Goal: Browse casually

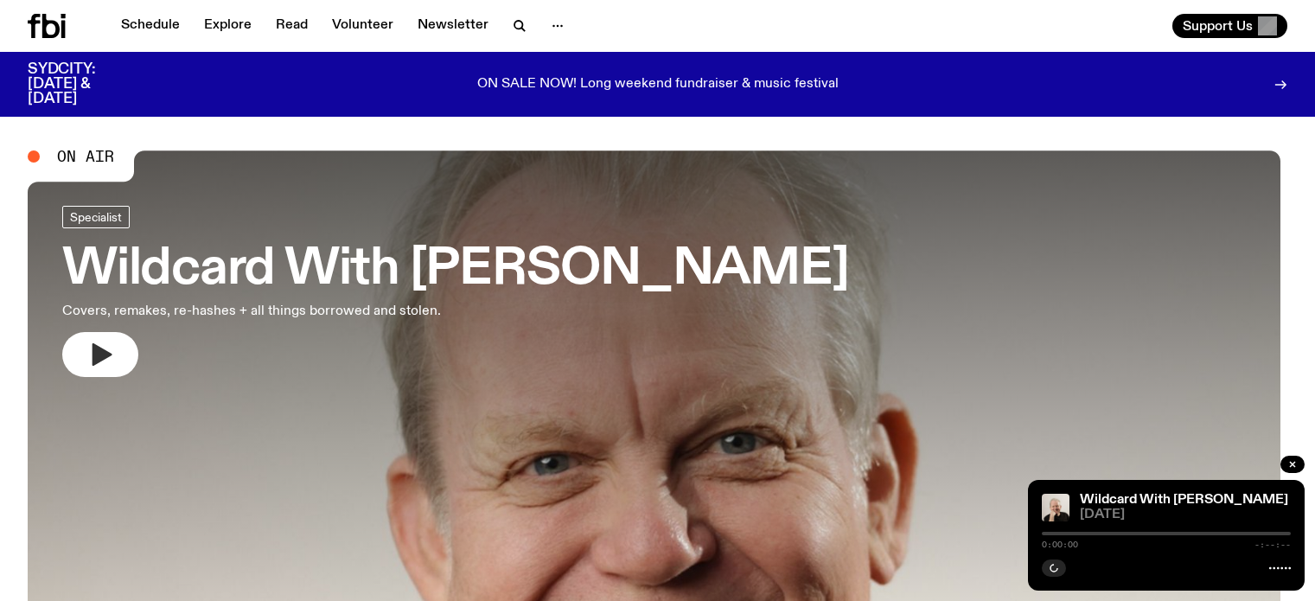
scroll to position [159, 0]
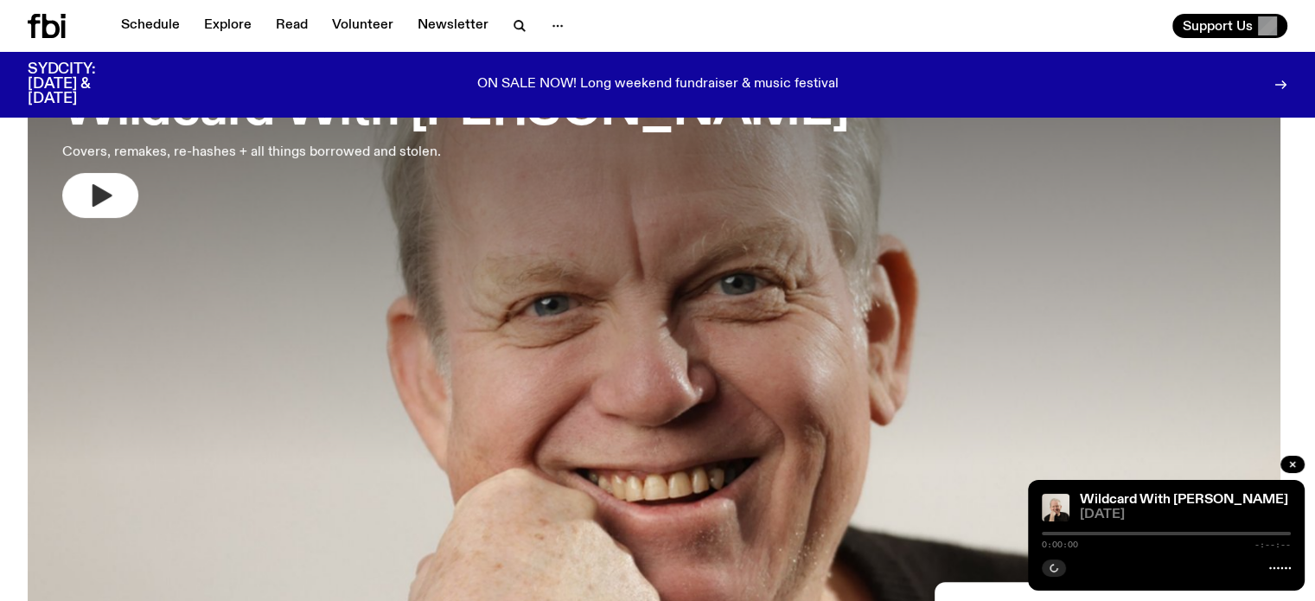
click at [111, 189] on icon "button" at bounding box center [100, 196] width 28 height 28
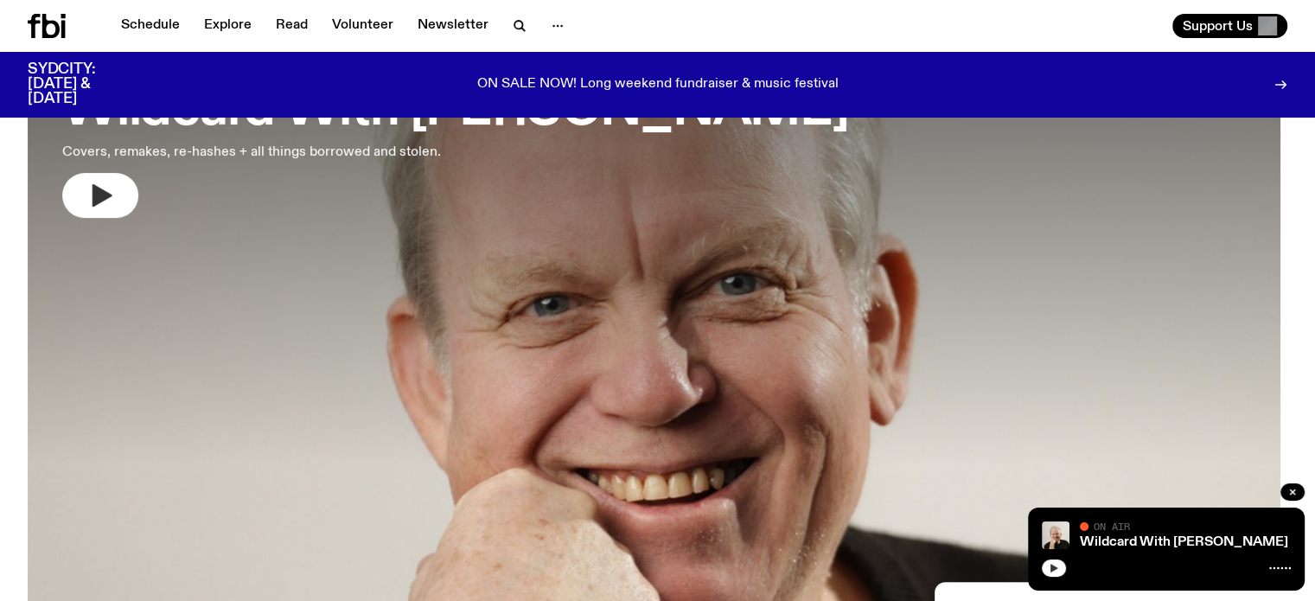
click at [1059, 569] on button "button" at bounding box center [1054, 568] width 24 height 17
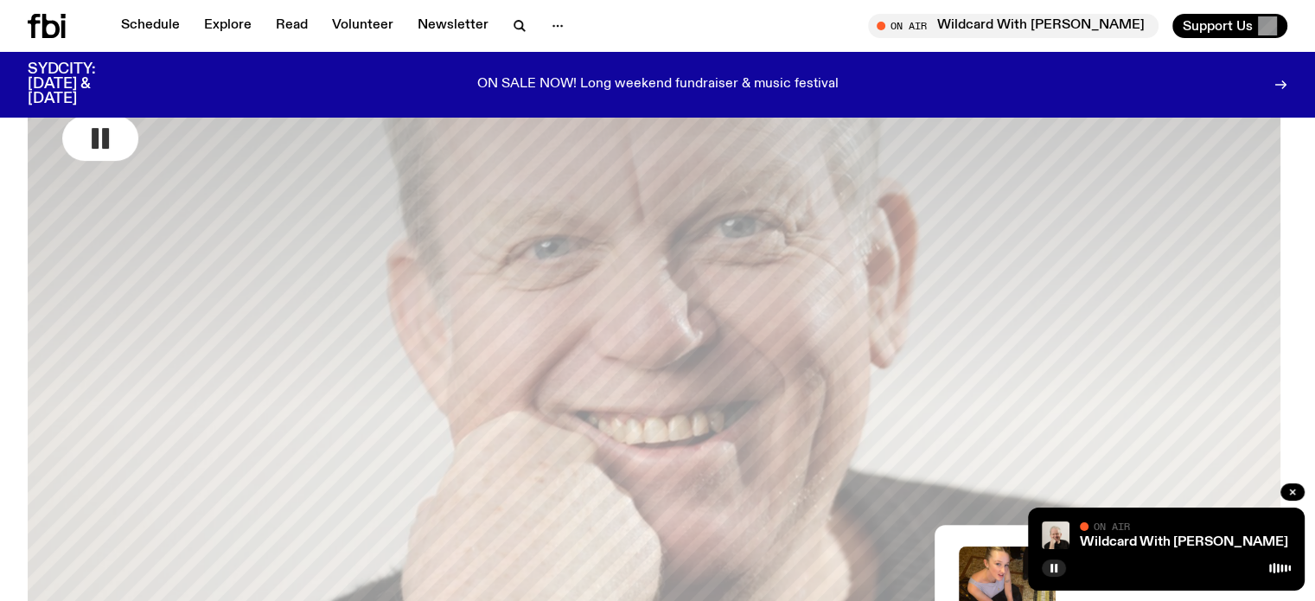
scroll to position [246, 0]
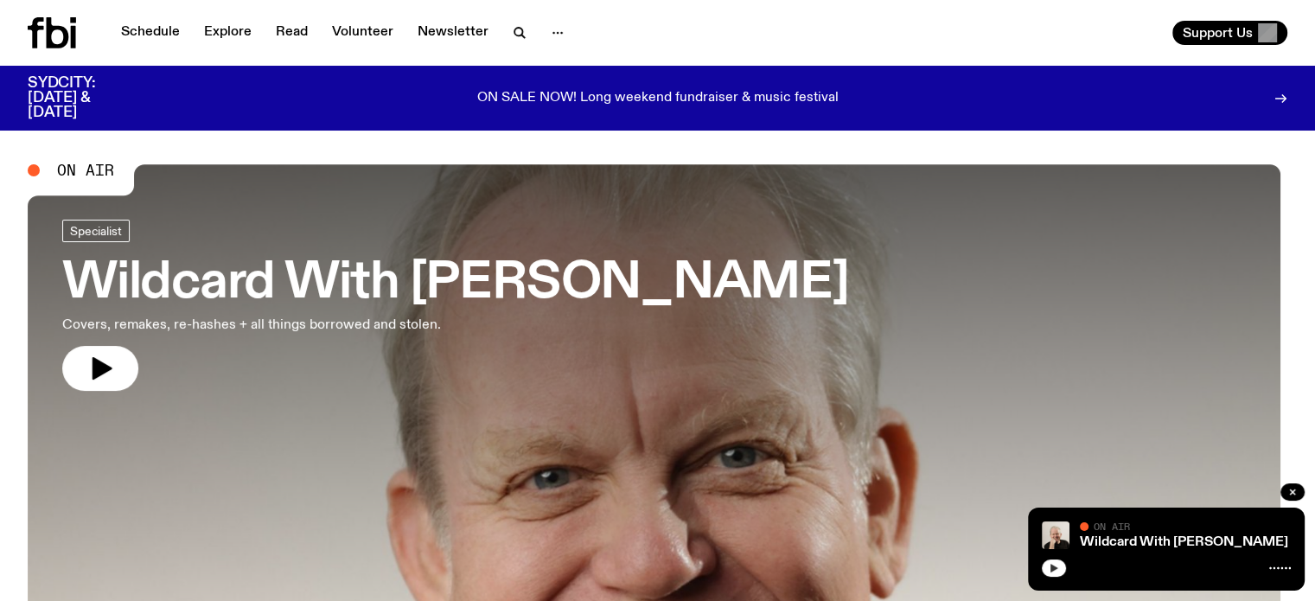
click at [1057, 569] on icon "button" at bounding box center [1054, 568] width 10 height 10
